Goal: Download file/media

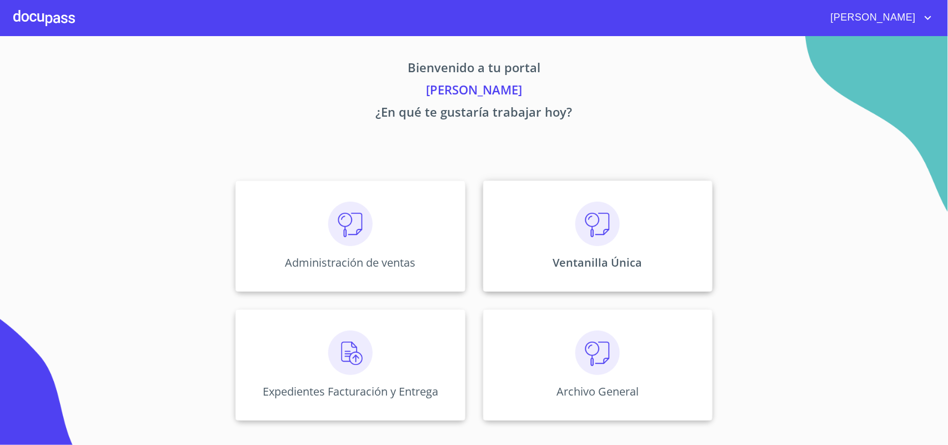
click at [605, 215] on img at bounding box center [597, 224] width 44 height 44
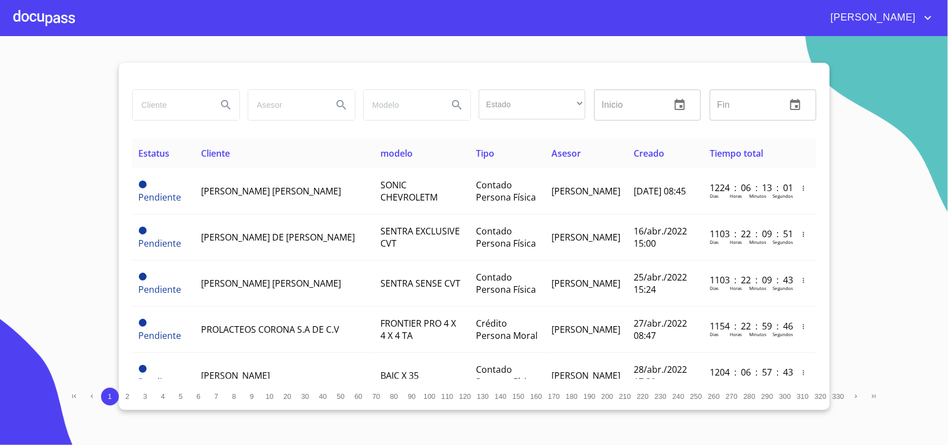
click at [157, 106] on input "search" at bounding box center [171, 105] width 76 height 30
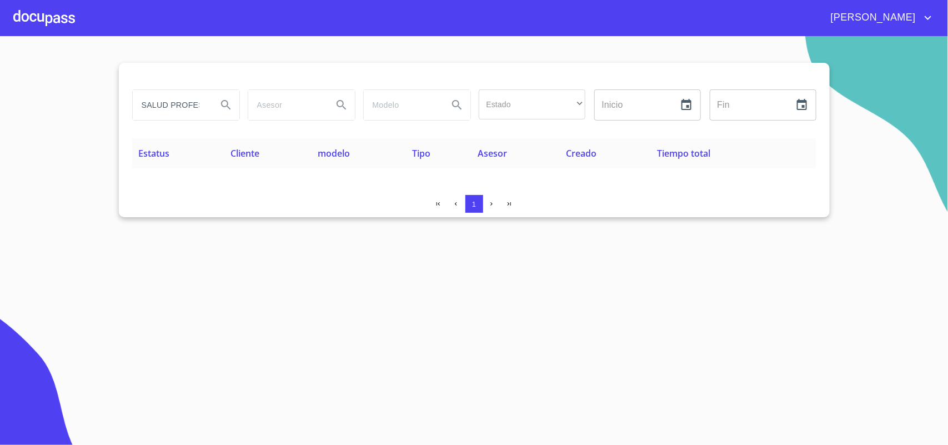
drag, startPoint x: 200, startPoint y: 104, endPoint x: 0, endPoint y: 93, distance: 200.2
click at [0, 93] on section "SALUD PROFESA Estado ​ ​ Inicio ​ Fin ​ Estatus Cliente modelo Tipo Asesor Crea…" at bounding box center [474, 240] width 948 height 409
type input "SA"
drag, startPoint x: 157, startPoint y: 106, endPoint x: 0, endPoint y: 68, distance: 161.6
click at [0, 68] on section "SA Estado ​ ​ Inicio ​ Fin ​ Estatus Cliente modelo Tipo Asesor Creado Tiempo t…" at bounding box center [474, 240] width 948 height 409
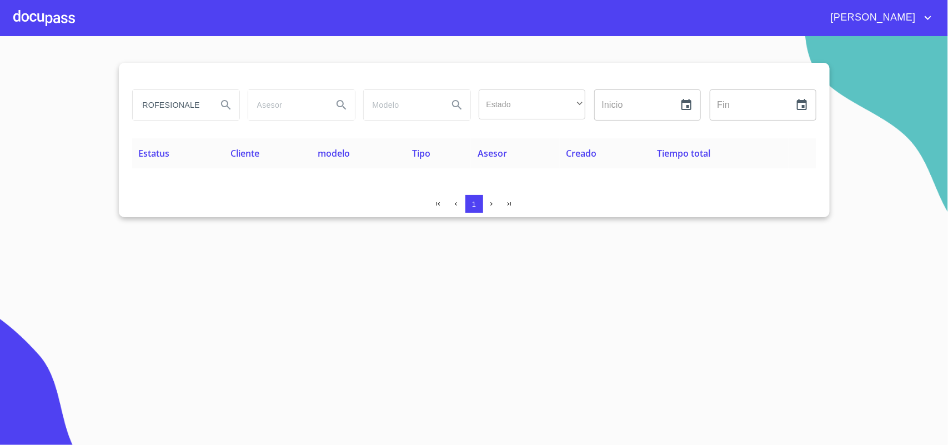
scroll to position [0, 10]
type input "PROFESIONALES"
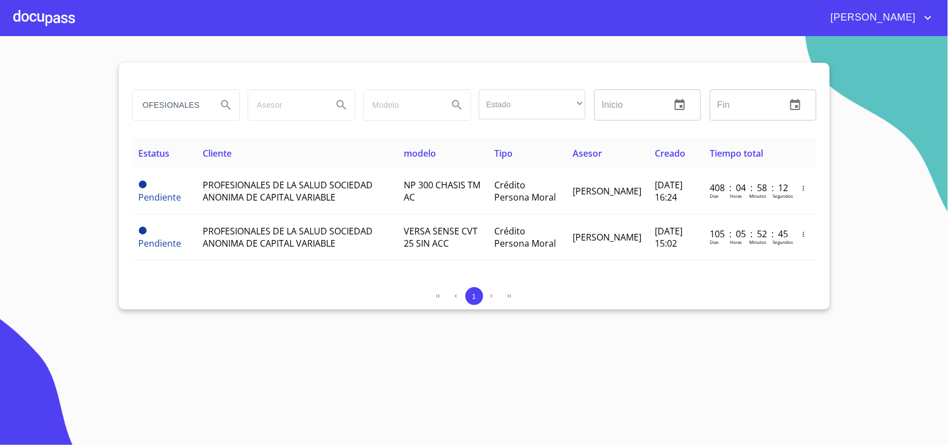
scroll to position [0, 0]
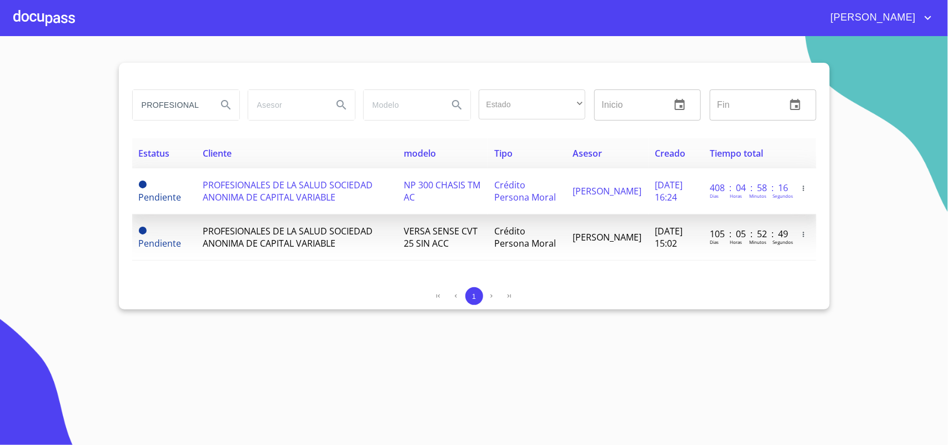
click at [279, 198] on span "PROFESIONALES DE LA SALUD SOCIEDAD ANONIMA DE CAPITAL VARIABLE" at bounding box center [288, 191] width 170 height 24
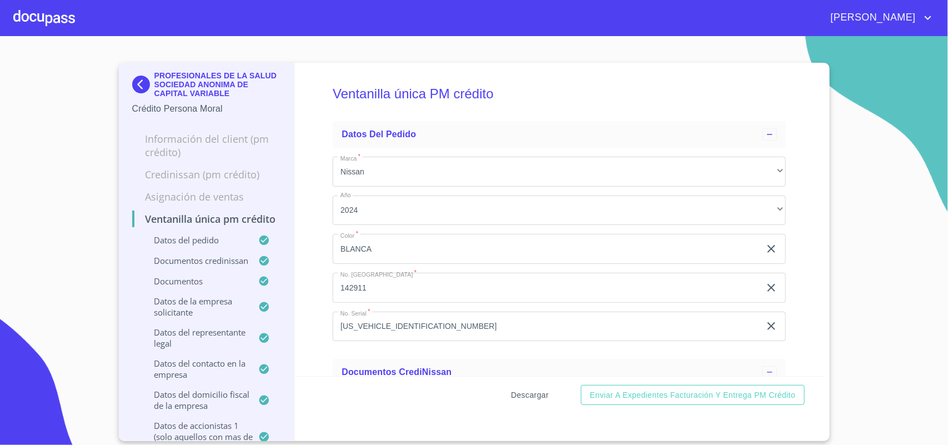
click at [538, 394] on span "Descargar" at bounding box center [530, 395] width 38 height 14
